Goal: Information Seeking & Learning: Learn about a topic

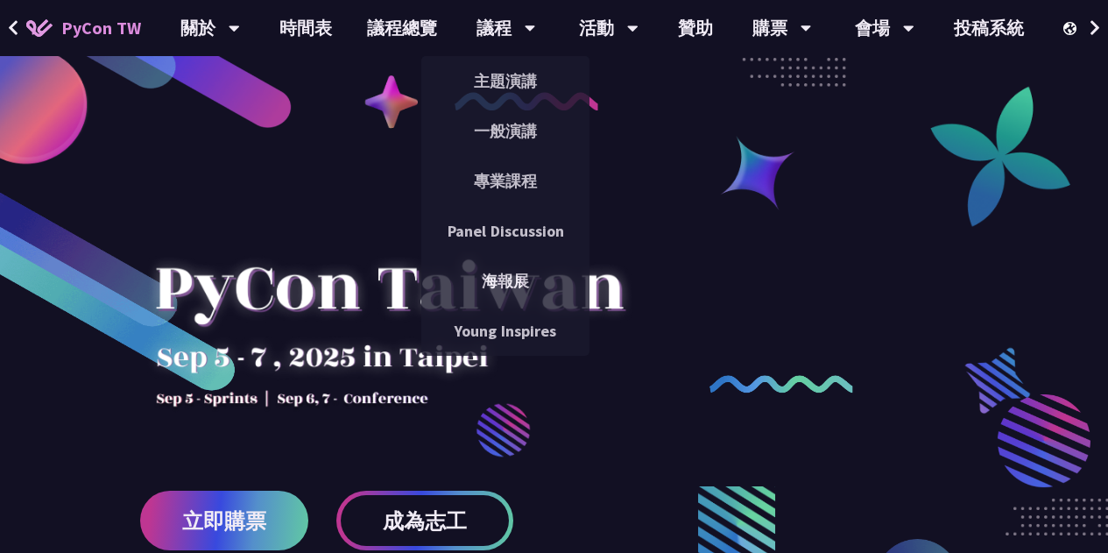
click at [491, 24] on div "議程" at bounding box center [506, 28] width 60 height 56
click at [502, 137] on link "一般演講" at bounding box center [505, 130] width 168 height 41
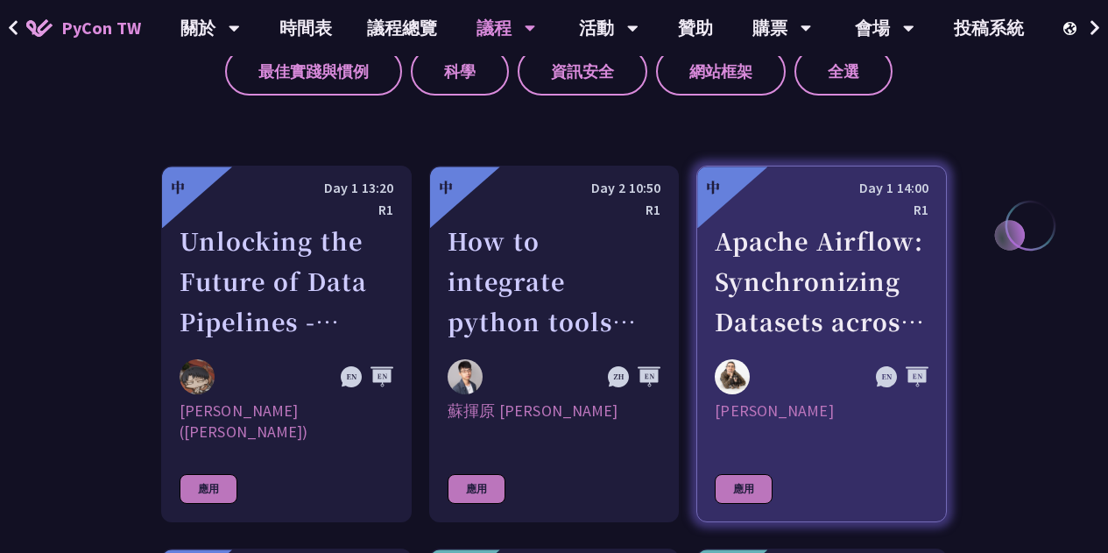
scroll to position [876, 0]
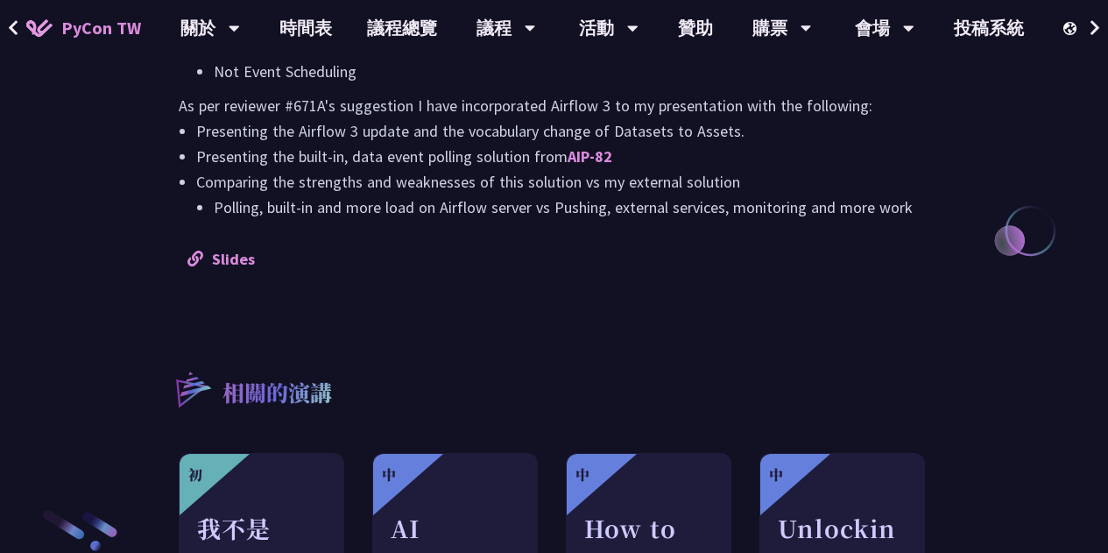
scroll to position [1839, 0]
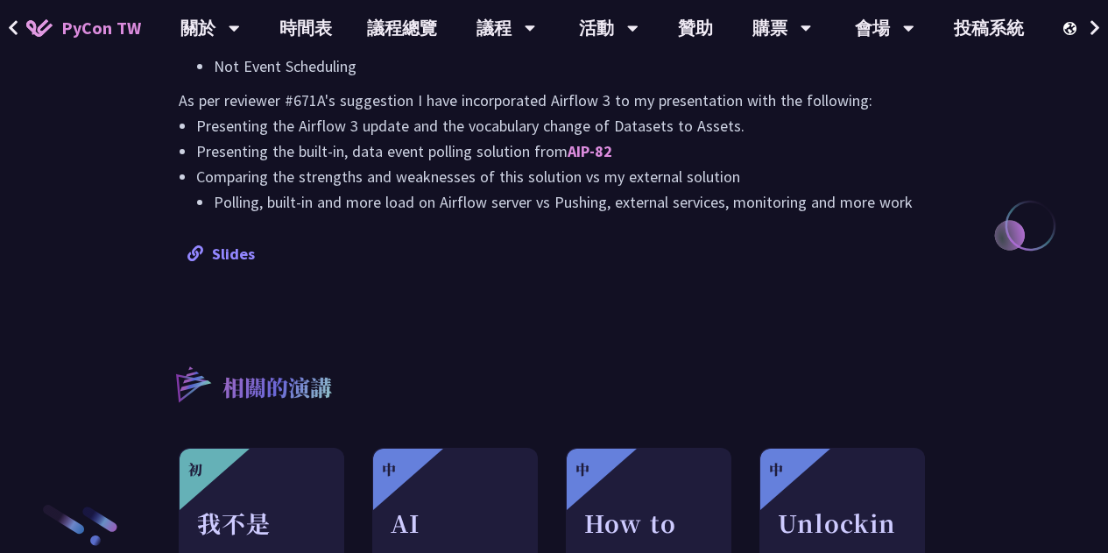
click at [231, 264] on link "Slides" at bounding box center [220, 253] width 67 height 20
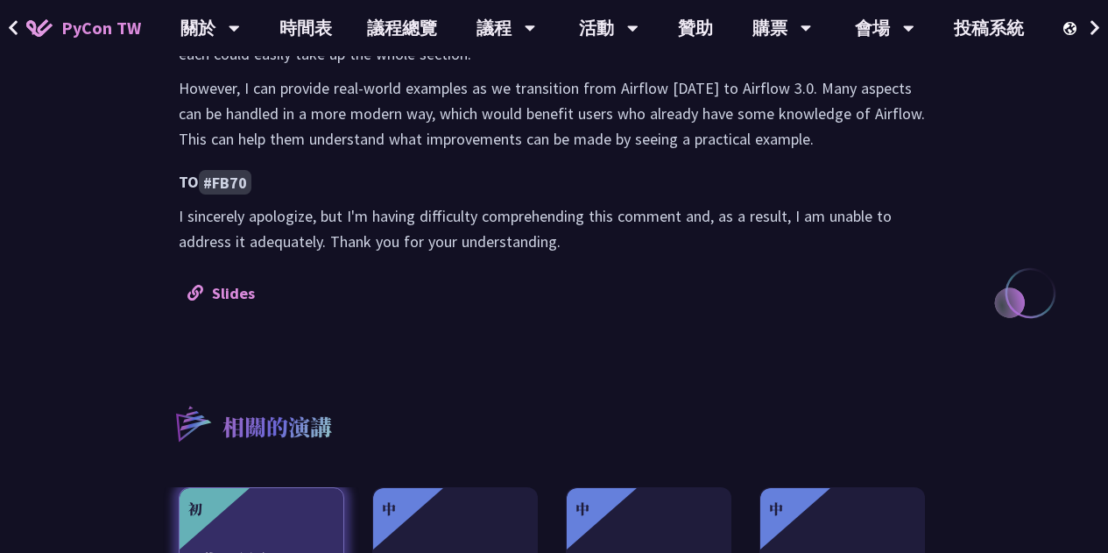
scroll to position [1839, 0]
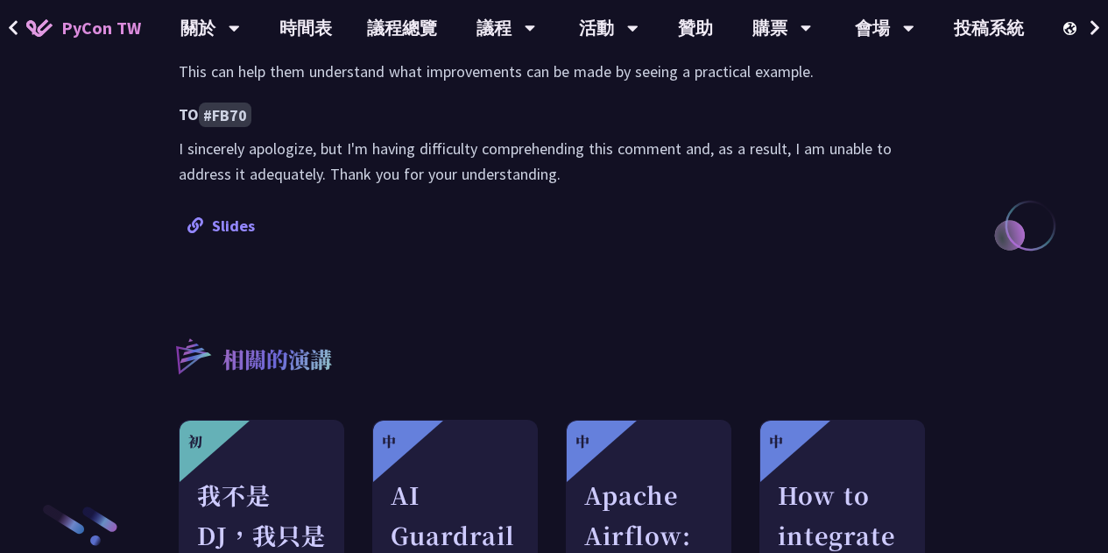
click at [229, 215] on link "Slides" at bounding box center [220, 225] width 67 height 20
